Goal: Task Accomplishment & Management: Use online tool/utility

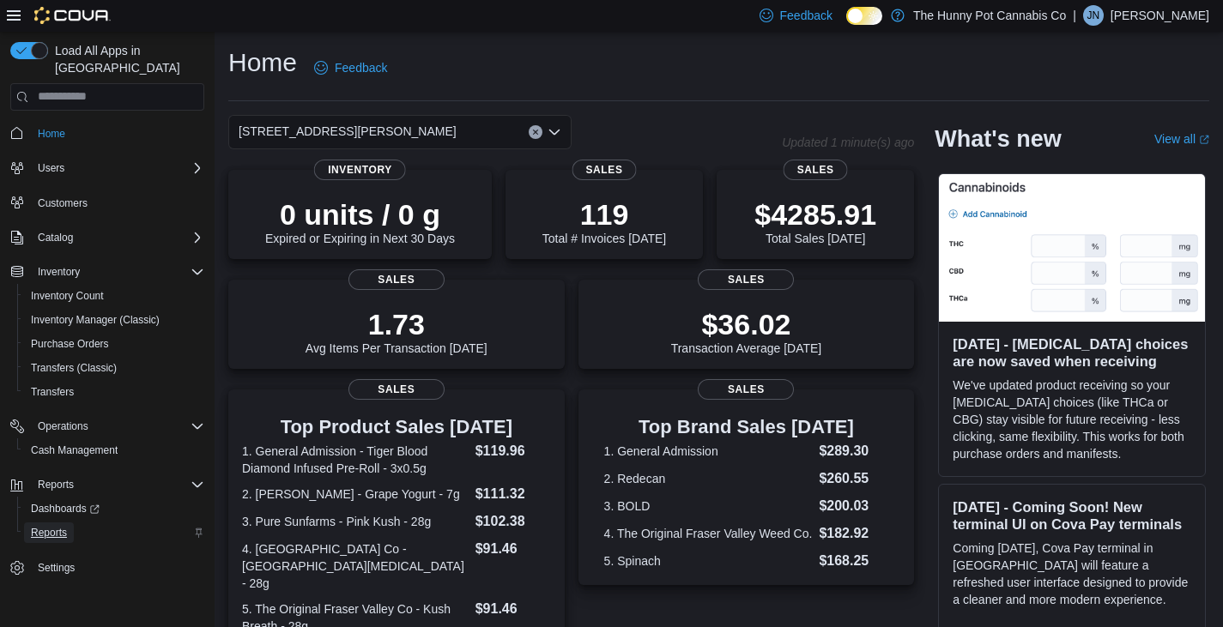
click at [62, 524] on span "Reports" at bounding box center [49, 533] width 36 height 21
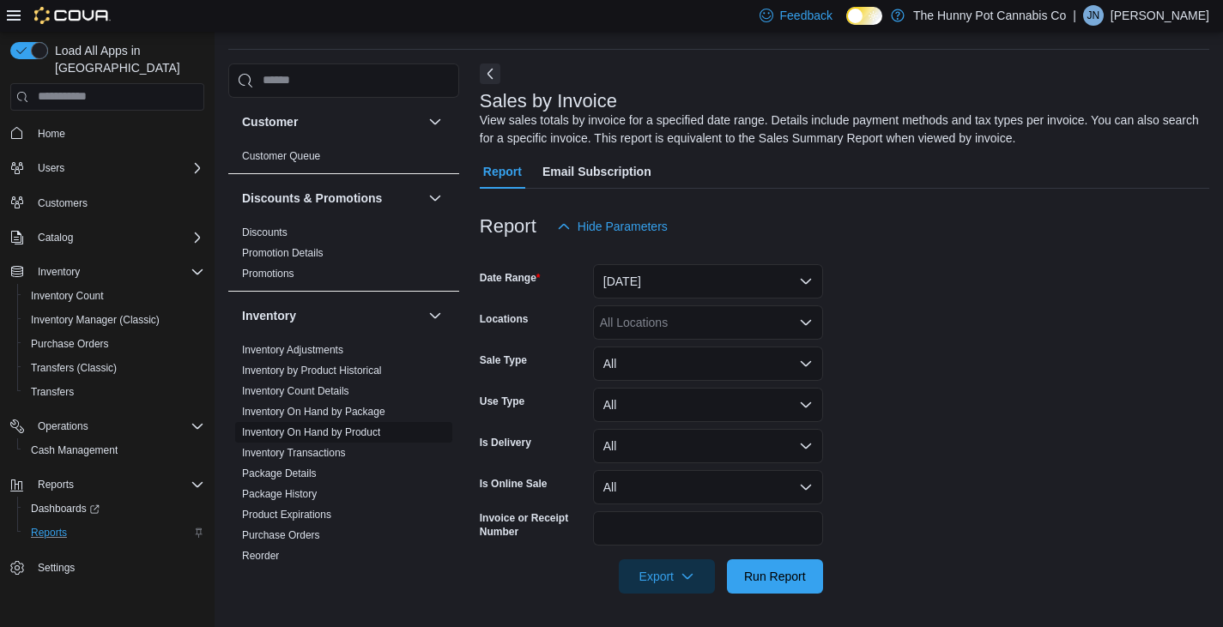
click at [314, 428] on link "Inventory On Hand by Product" at bounding box center [311, 433] width 138 height 12
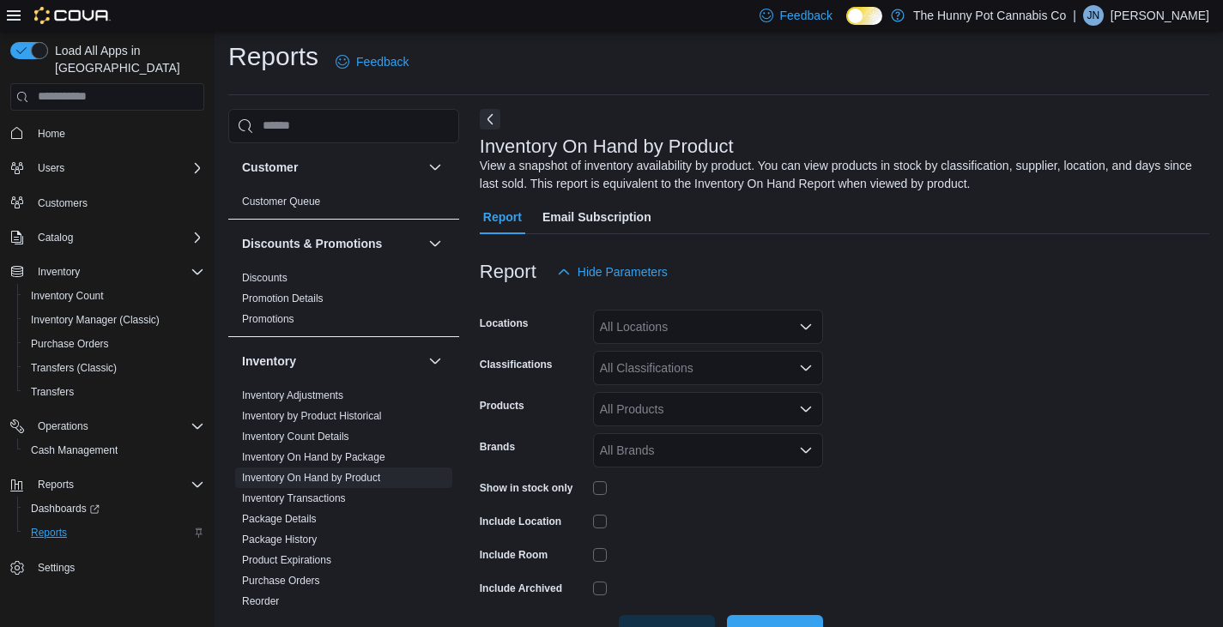
scroll to position [58, 0]
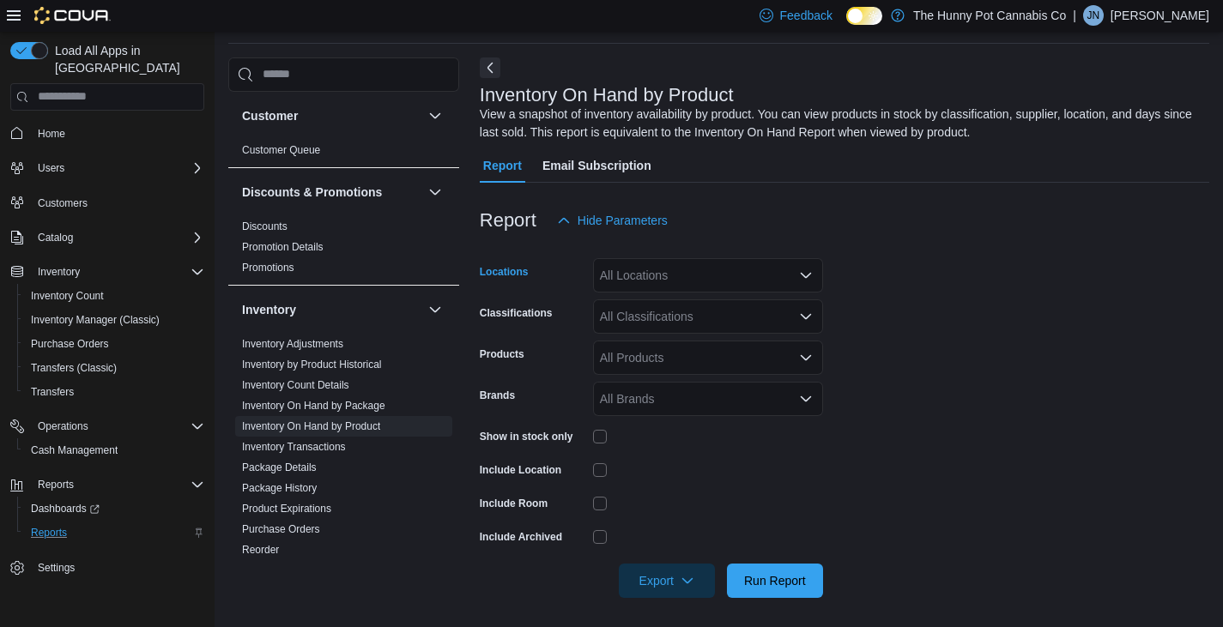
click at [799, 282] on icon "Open list of options" at bounding box center [806, 276] width 14 height 14
type input "***"
click at [712, 300] on span "[STREET_ADDRESS][PERSON_NAME]" at bounding box center [756, 304] width 218 height 17
click at [903, 391] on form "Locations [STREET_ADDRESS][PERSON_NAME] Classifications All Classifications Pro…" at bounding box center [845, 418] width 730 height 360
click at [809, 317] on icon "Open list of options" at bounding box center [806, 315] width 10 height 5
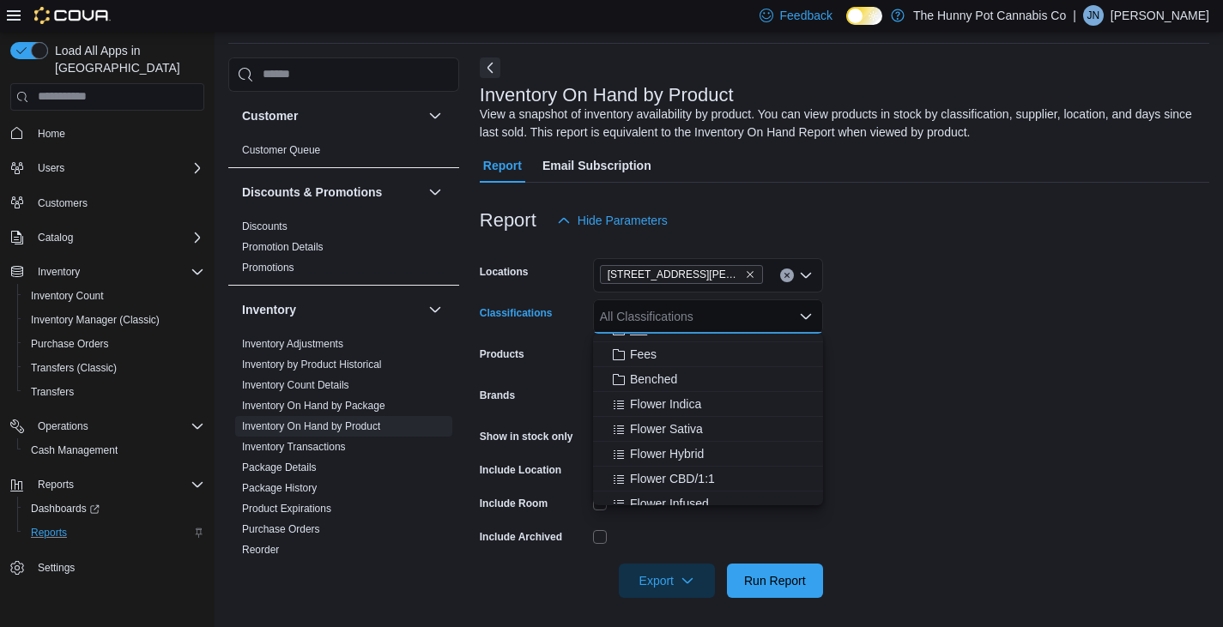
scroll to position [96, 0]
click at [651, 394] on span "Flower Indica" at bounding box center [665, 399] width 71 height 17
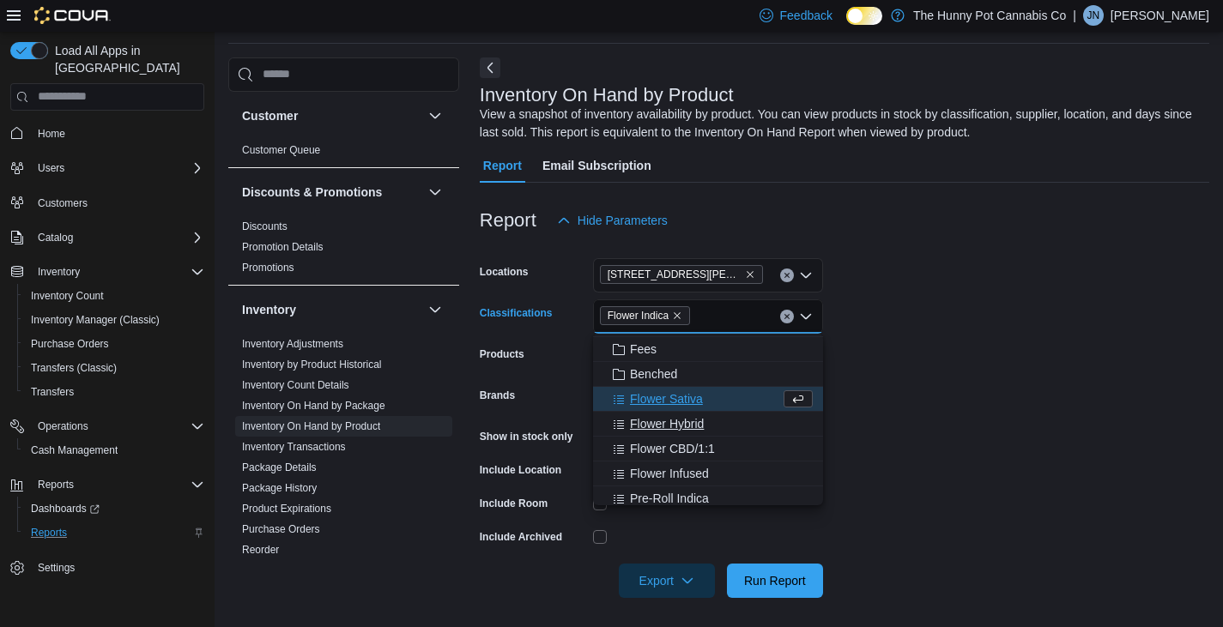
click at [679, 423] on span "Flower Hybrid" at bounding box center [667, 423] width 74 height 17
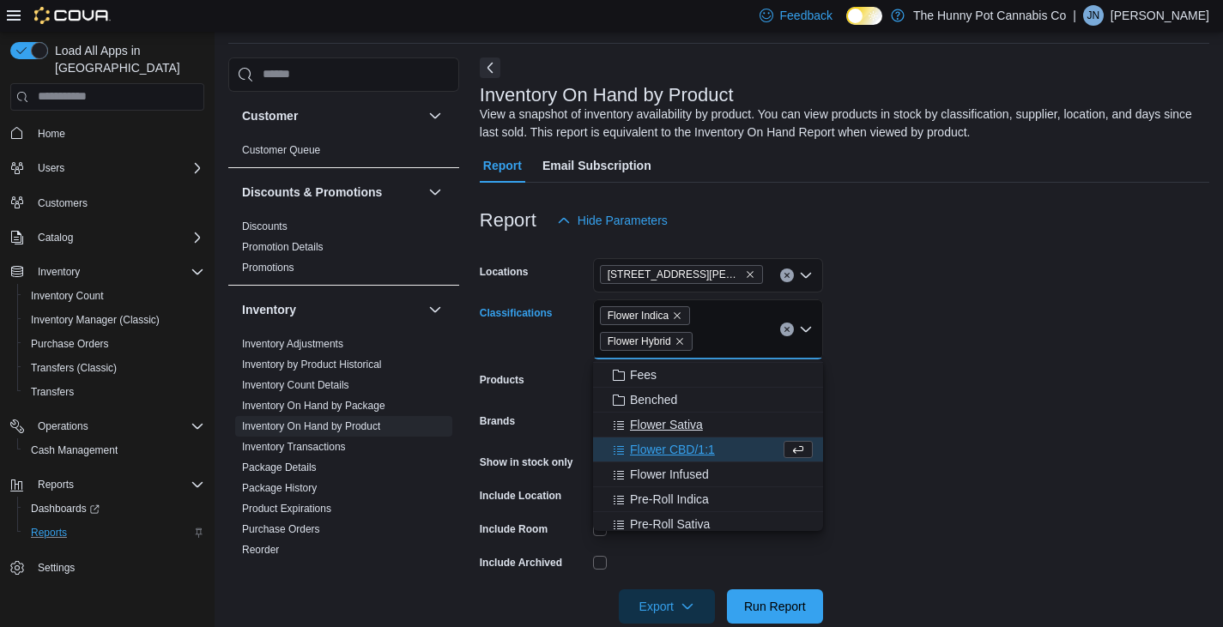
click at [668, 427] on span "Flower Sativa" at bounding box center [666, 424] width 73 height 17
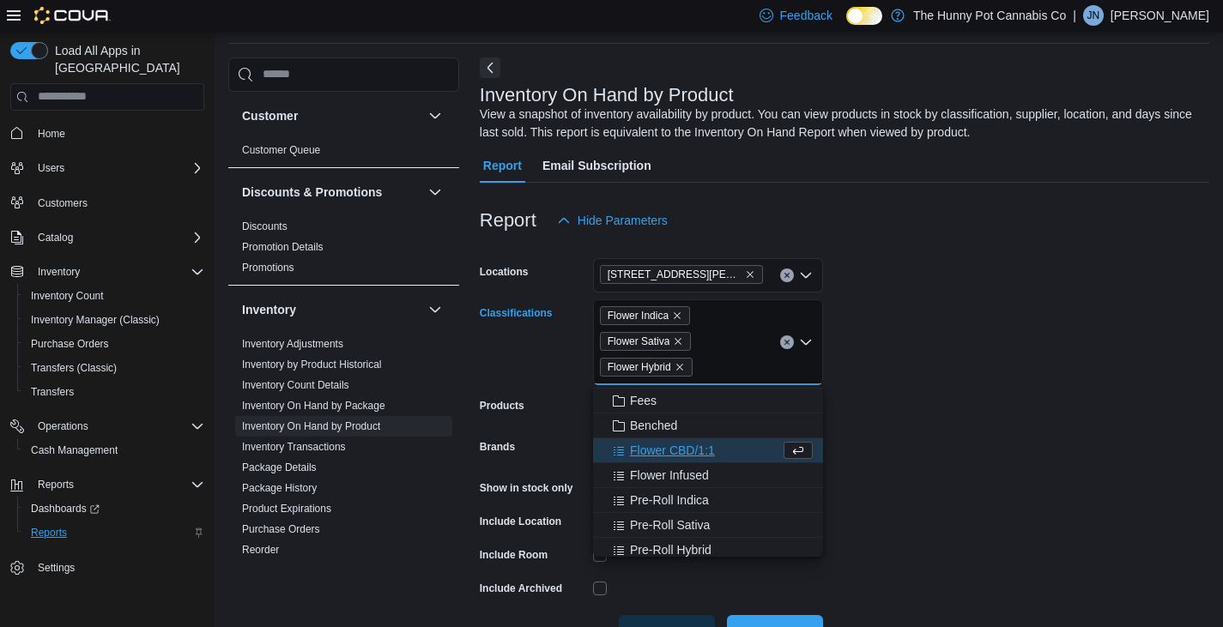
click at [681, 448] on span "Flower CBD/1:1" at bounding box center [672, 450] width 85 height 17
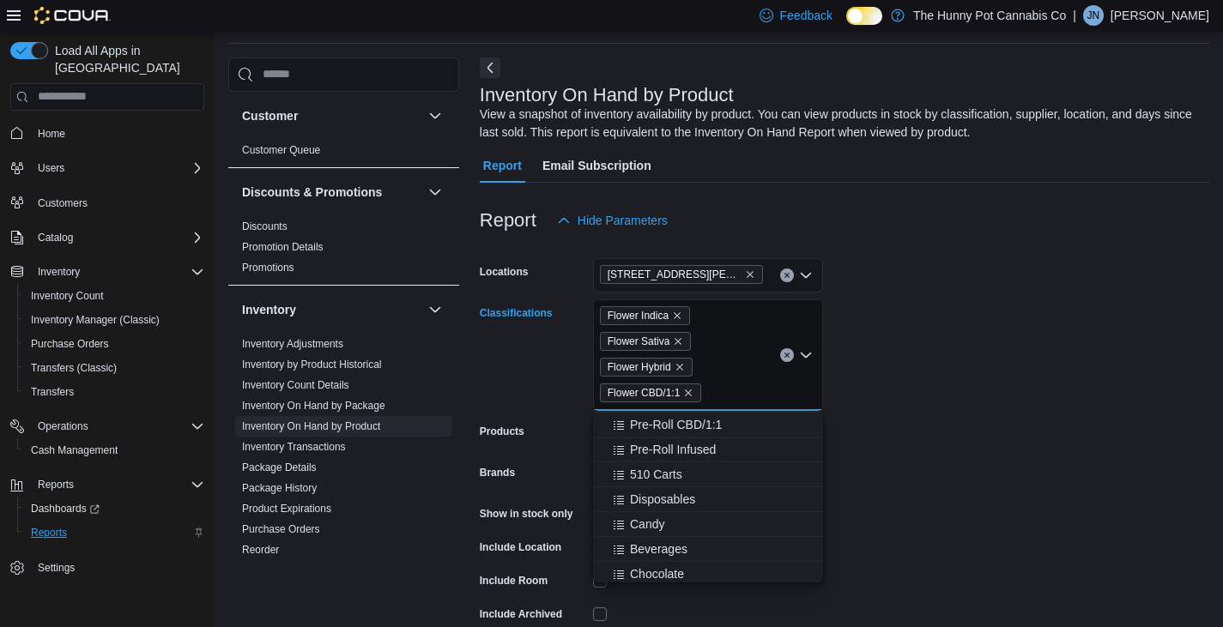
scroll to position [248, 0]
click at [664, 473] on span "510 Carts" at bounding box center [656, 473] width 52 height 17
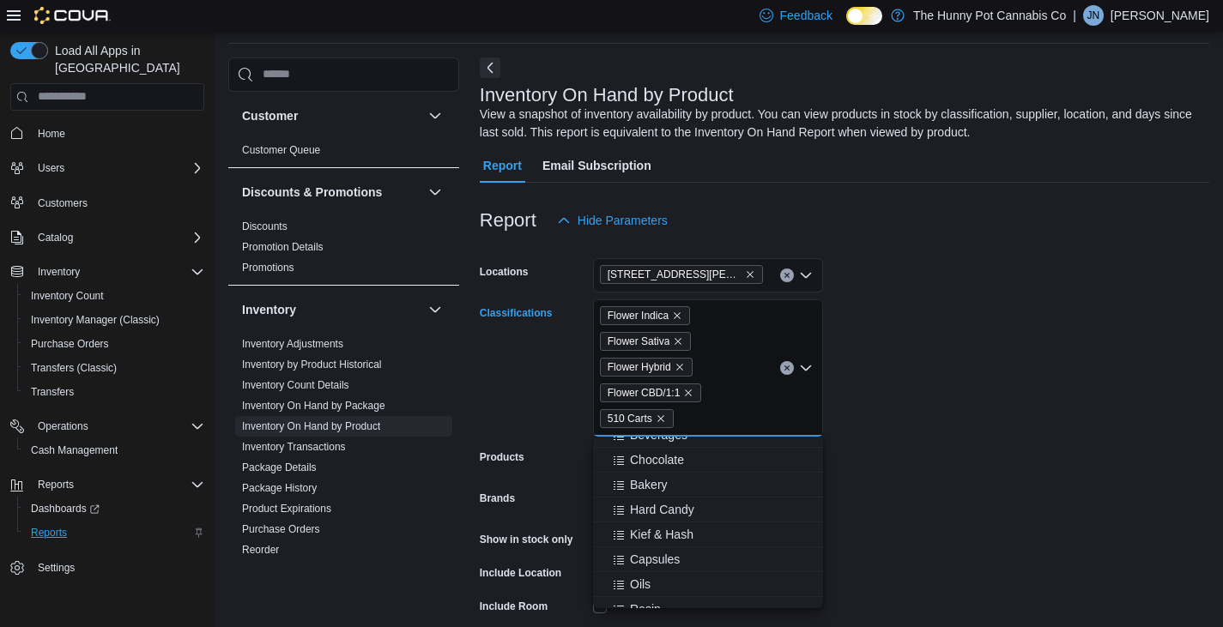
click at [664, 473] on button "Bakery" at bounding box center [708, 485] width 230 height 25
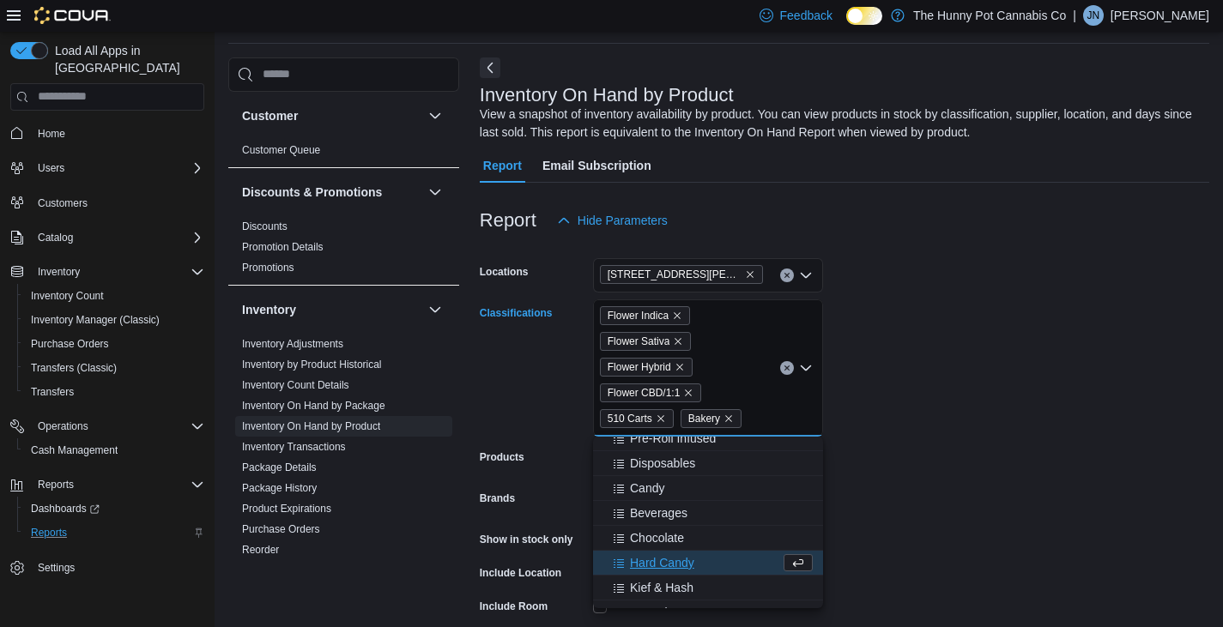
scroll to position [272, 0]
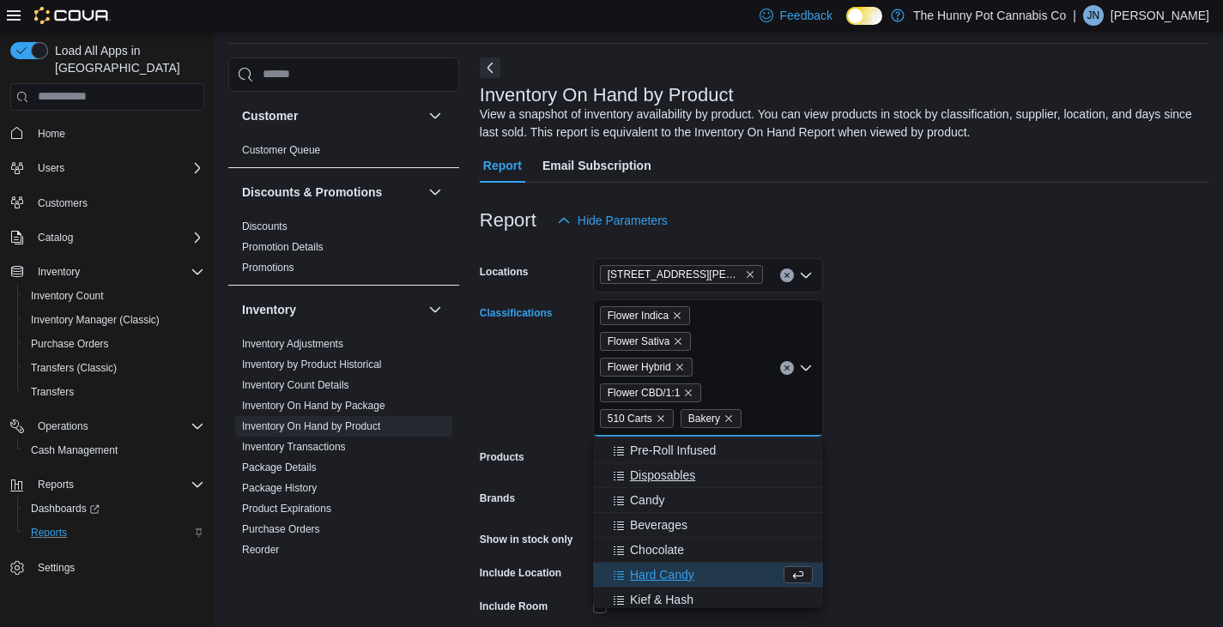
click at [644, 472] on span "Disposables" at bounding box center [662, 475] width 65 height 17
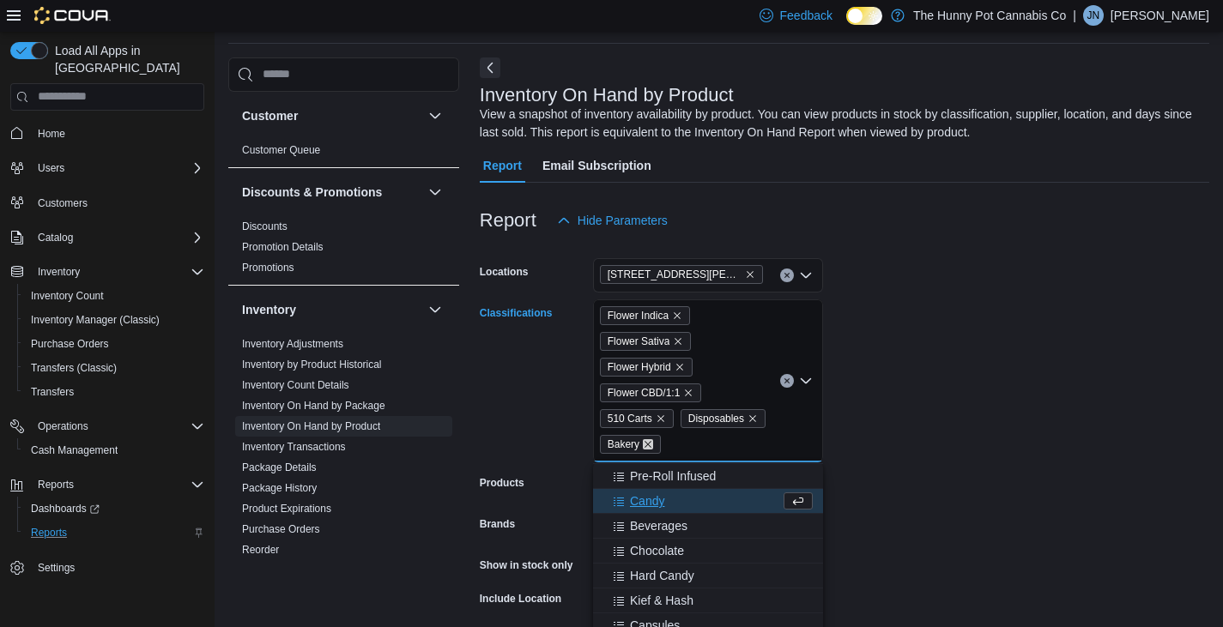
click at [650, 445] on icon "Remove Bakery from selection in this group" at bounding box center [648, 444] width 10 height 10
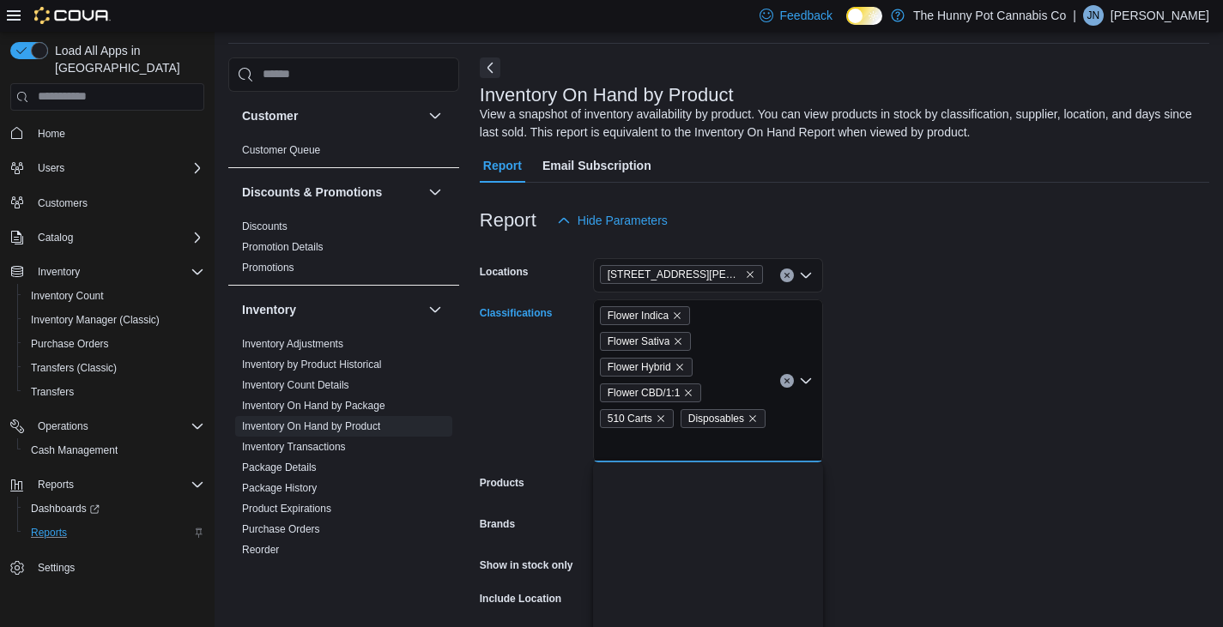
scroll to position [0, 0]
click at [877, 473] on form "Locations [STREET_ADDRESS][PERSON_NAME] Classifications Flower Indica Flower Sa…" at bounding box center [845, 482] width 730 height 489
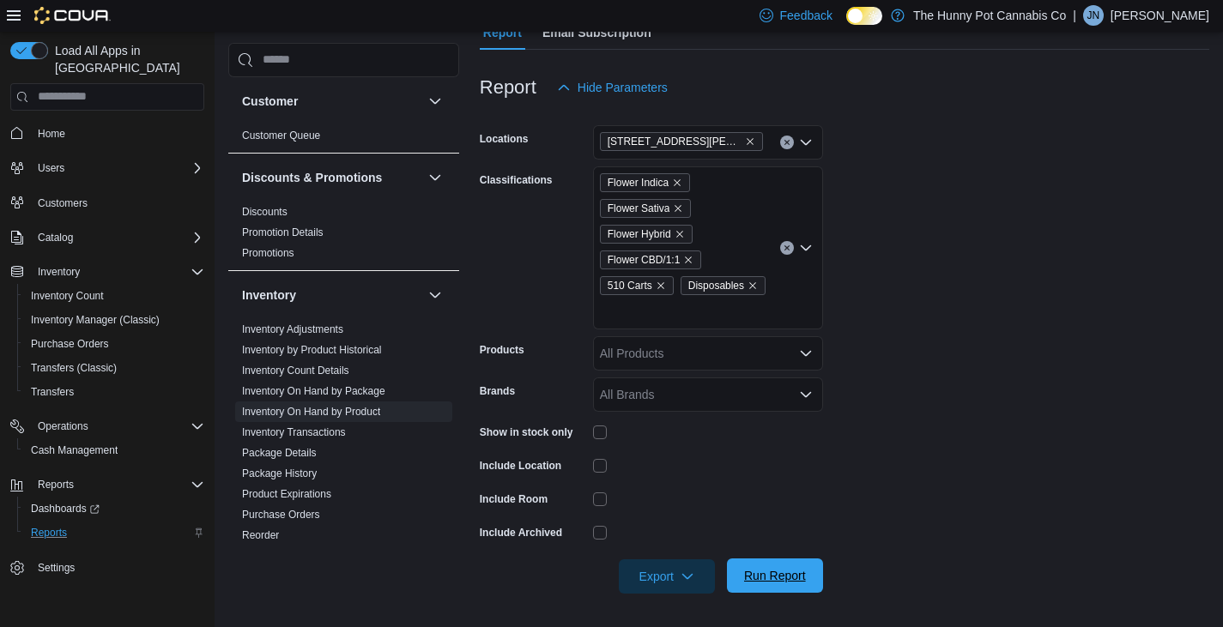
click at [758, 578] on span "Run Report" at bounding box center [775, 575] width 62 height 17
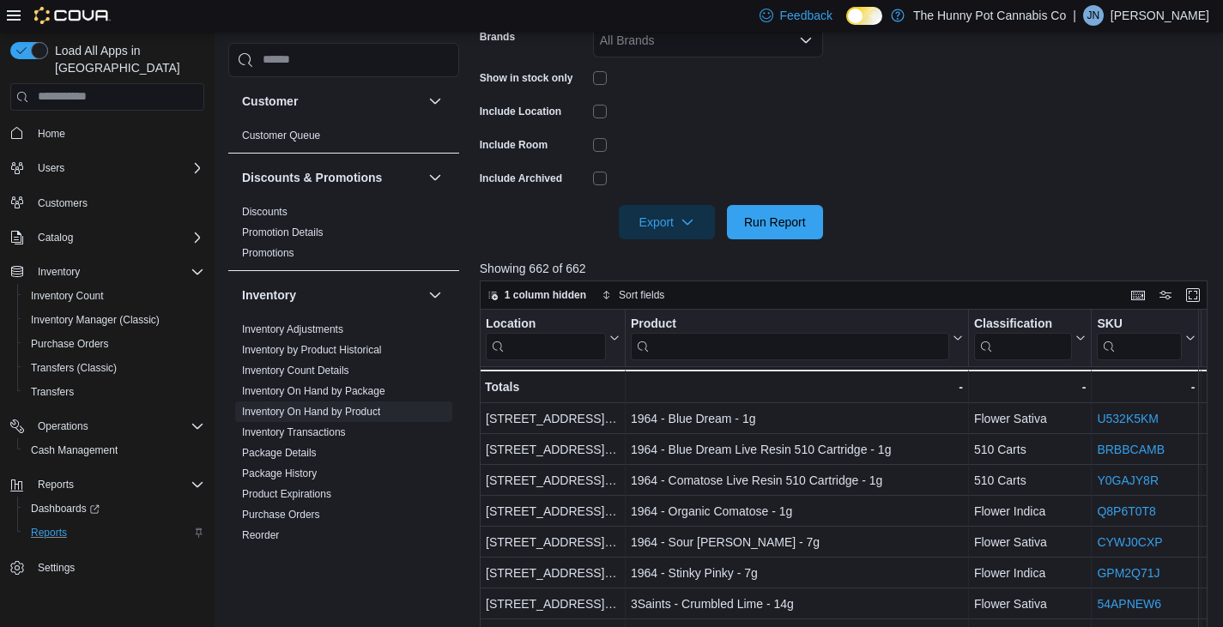
scroll to position [546, 0]
click at [669, 213] on span "Export" at bounding box center [667, 220] width 76 height 34
click at [685, 258] on span "Export to Excel" at bounding box center [669, 256] width 77 height 14
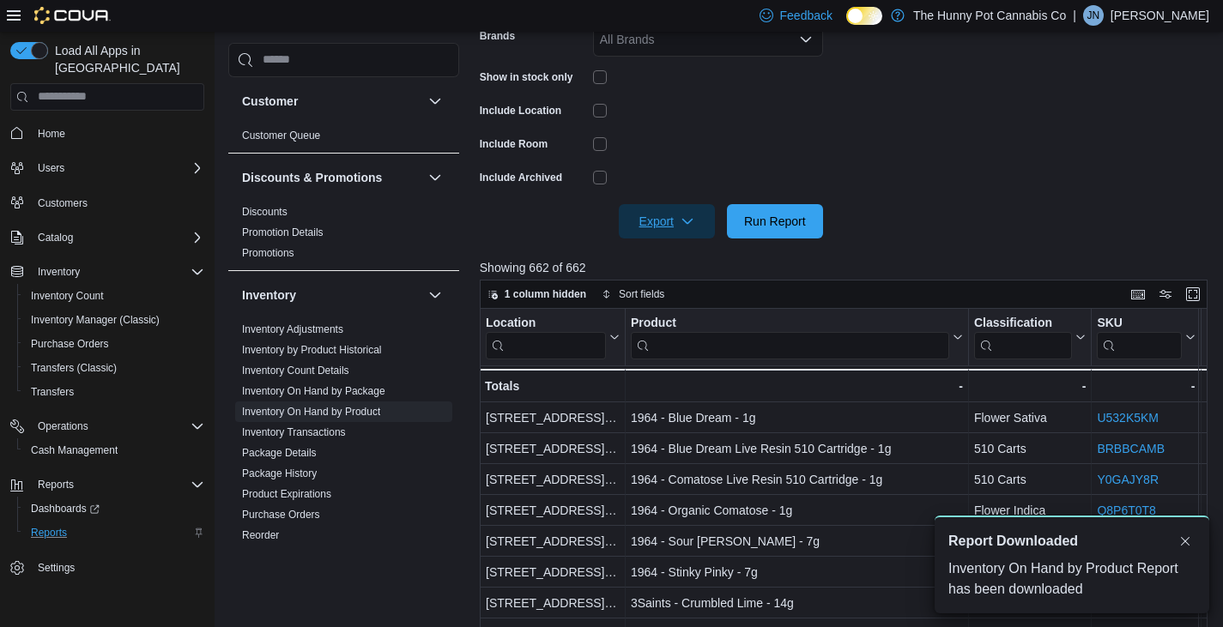
scroll to position [0, 0]
